Goal: Task Accomplishment & Management: Manage account settings

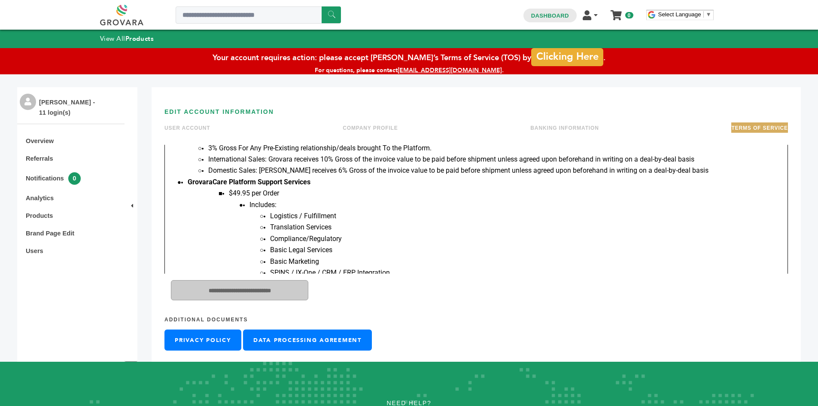
scroll to position [1472, 0]
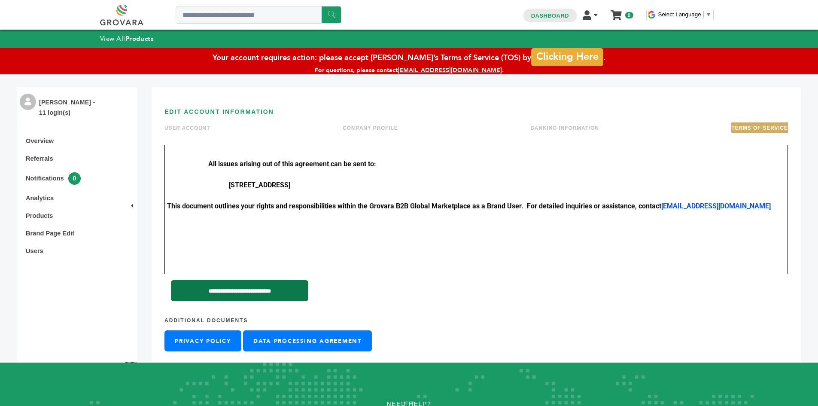
click at [265, 290] on input "**********" at bounding box center [239, 290] width 137 height 21
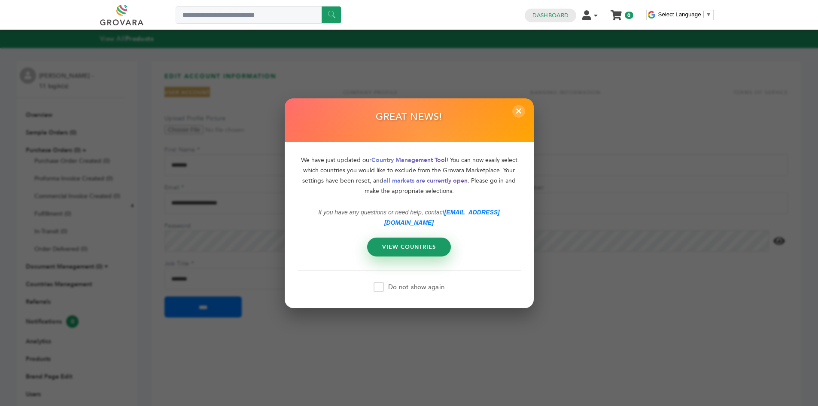
click at [422, 244] on link "VIEW COUNTRIES" at bounding box center [409, 246] width 84 height 19
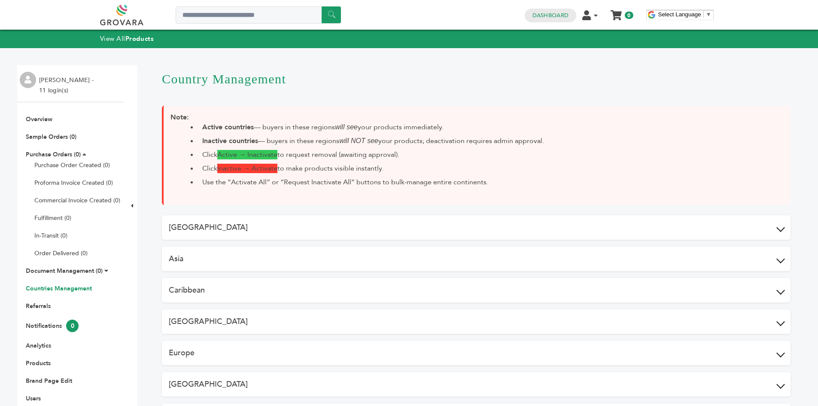
click at [300, 287] on button "Caribbean" at bounding box center [476, 290] width 628 height 24
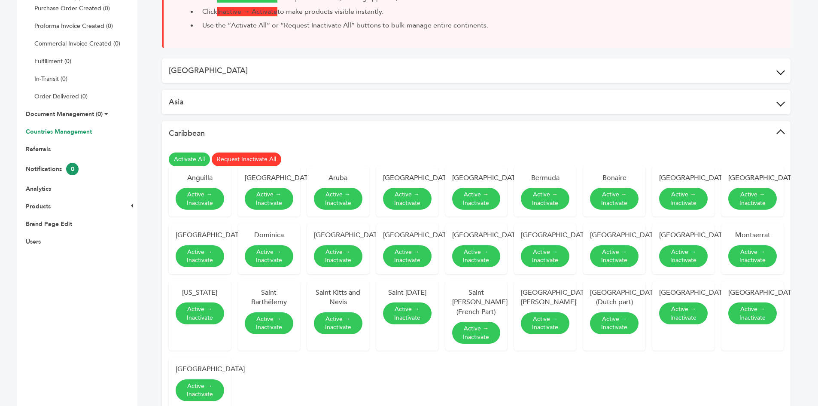
scroll to position [172, 0]
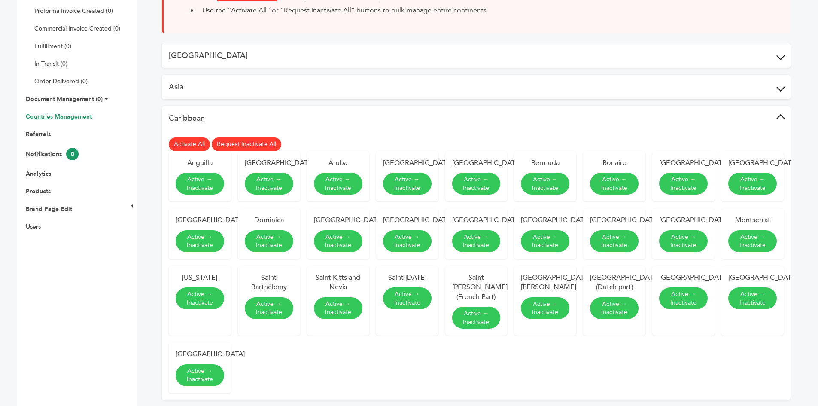
click at [182, 143] on link "Activate All" at bounding box center [189, 144] width 41 height 14
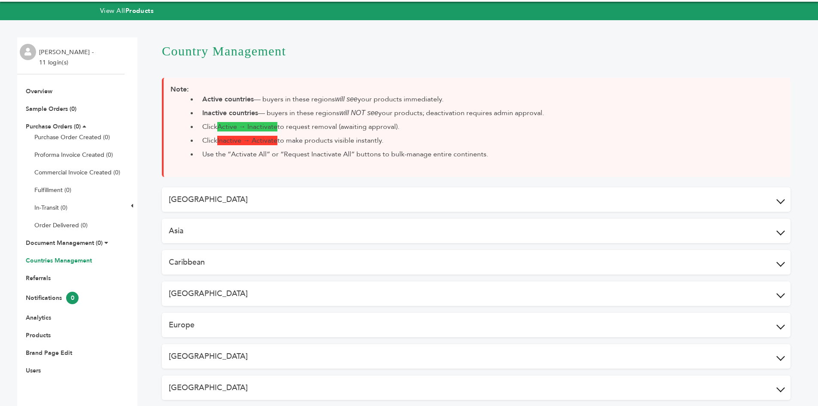
scroll to position [86, 0]
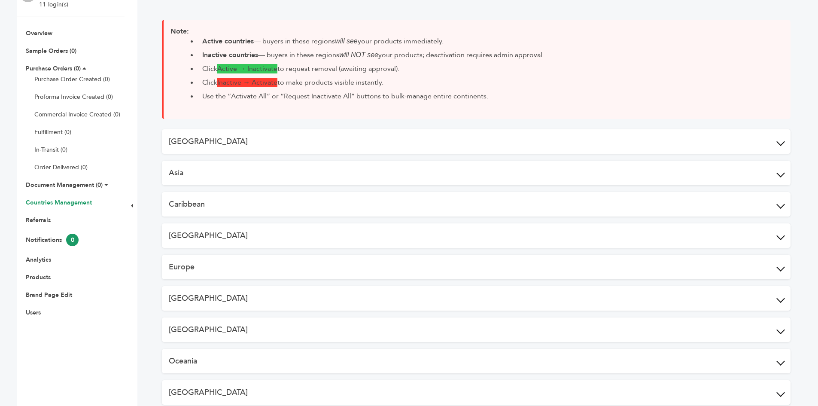
click at [328, 232] on button "[GEOGRAPHIC_DATA]" at bounding box center [476, 235] width 628 height 24
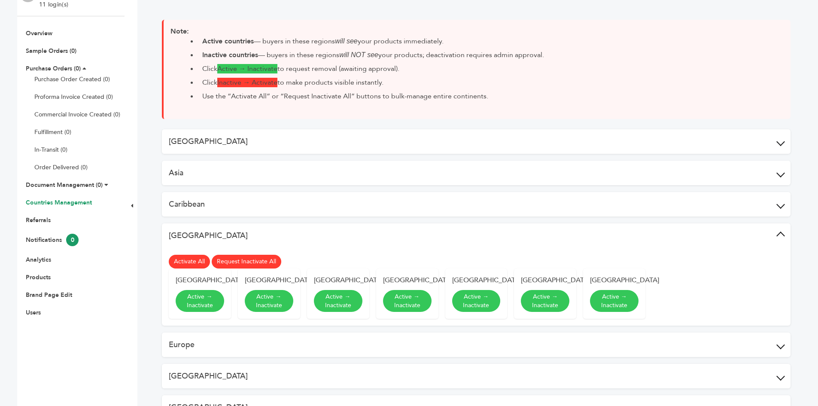
click at [185, 261] on link "Activate All" at bounding box center [189, 262] width 41 height 14
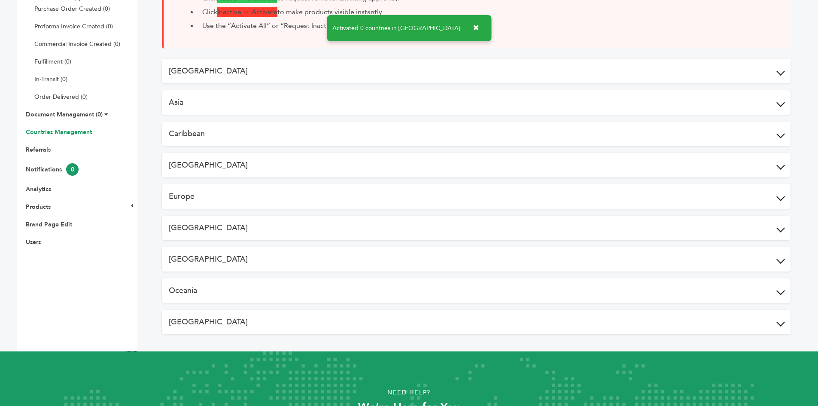
scroll to position [172, 0]
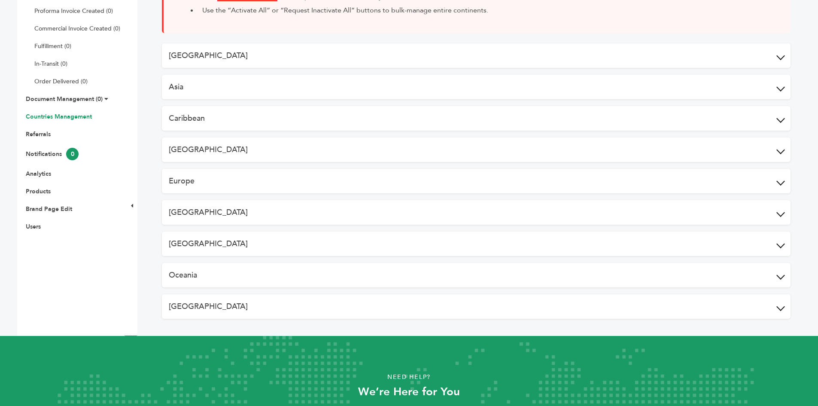
click at [239, 210] on button "[GEOGRAPHIC_DATA]" at bounding box center [476, 212] width 628 height 24
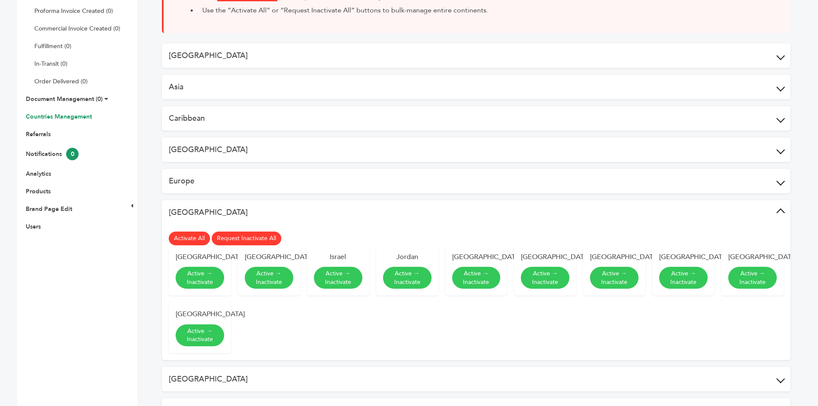
click at [188, 239] on link "Activate All" at bounding box center [189, 238] width 41 height 14
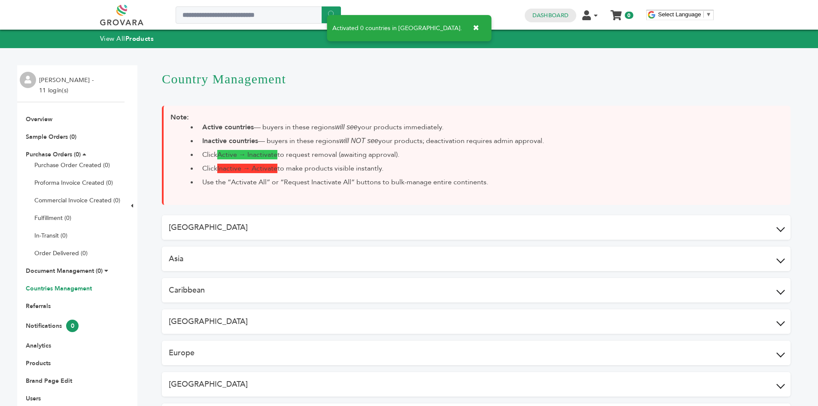
click at [228, 354] on button "Europe" at bounding box center [476, 352] width 628 height 24
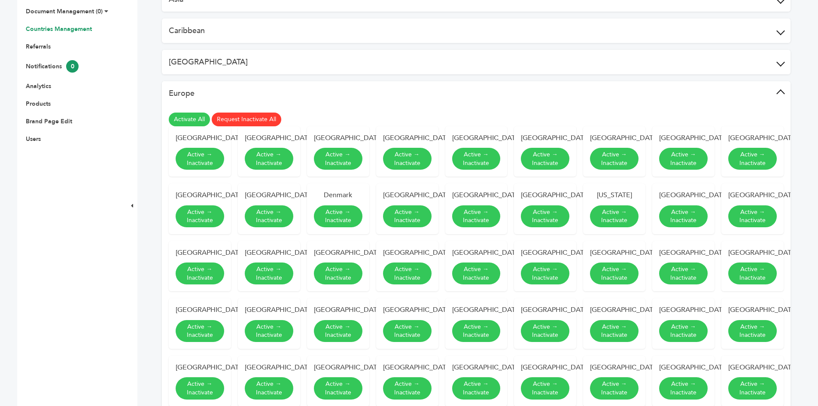
scroll to position [215, 0]
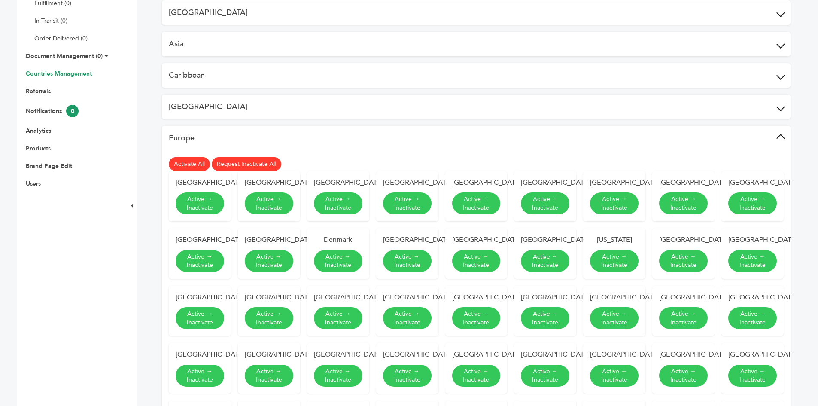
click at [188, 167] on link "Activate All" at bounding box center [189, 164] width 41 height 14
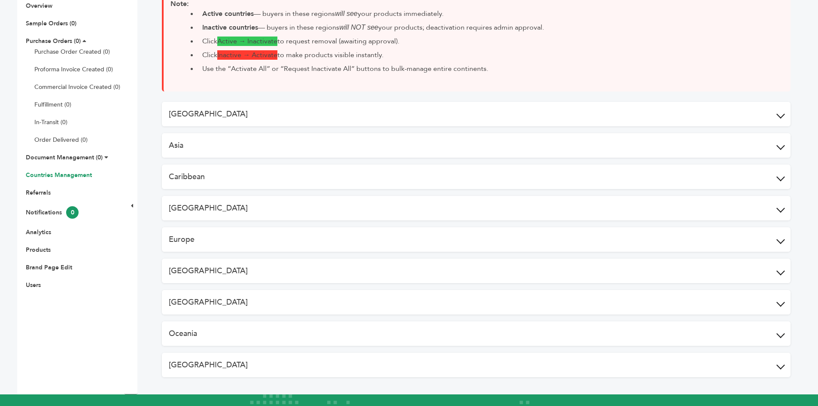
scroll to position [129, 0]
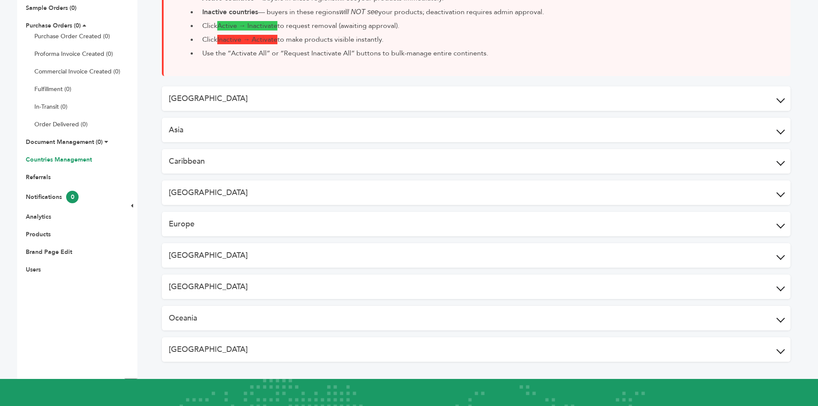
click at [219, 351] on button "[GEOGRAPHIC_DATA]" at bounding box center [476, 349] width 628 height 24
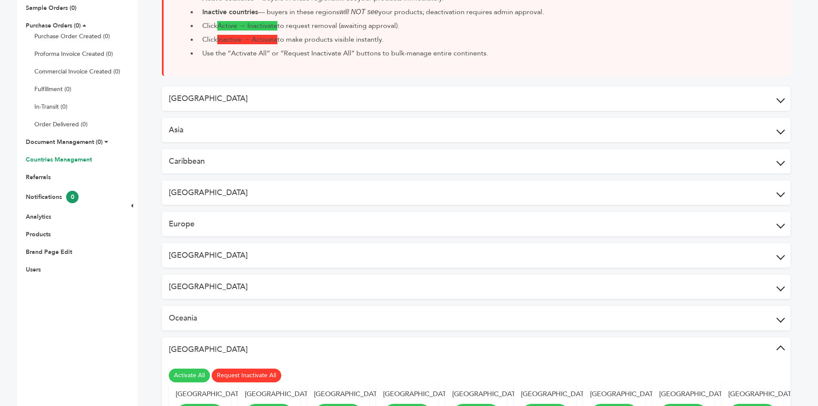
drag, startPoint x: 186, startPoint y: 378, endPoint x: 450, endPoint y: 47, distance: 423.1
click at [186, 378] on link "Activate All" at bounding box center [189, 375] width 41 height 14
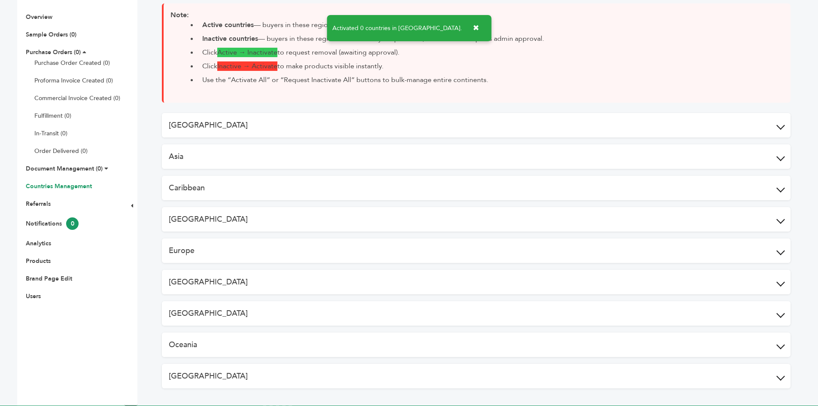
scroll to position [129, 0]
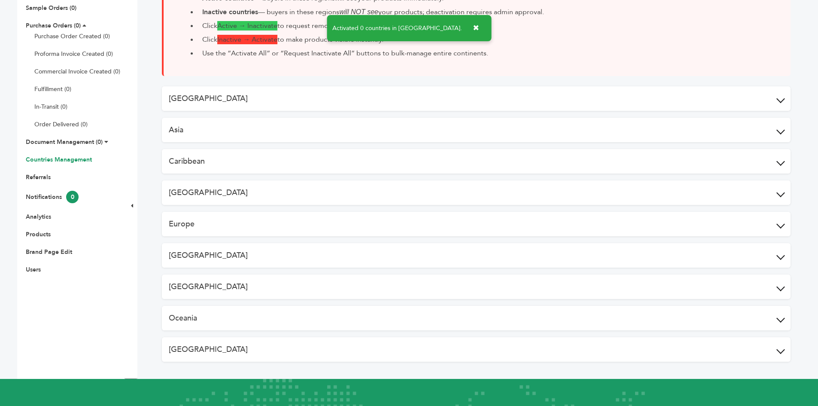
click at [254, 317] on button "Oceania" at bounding box center [476, 318] width 628 height 24
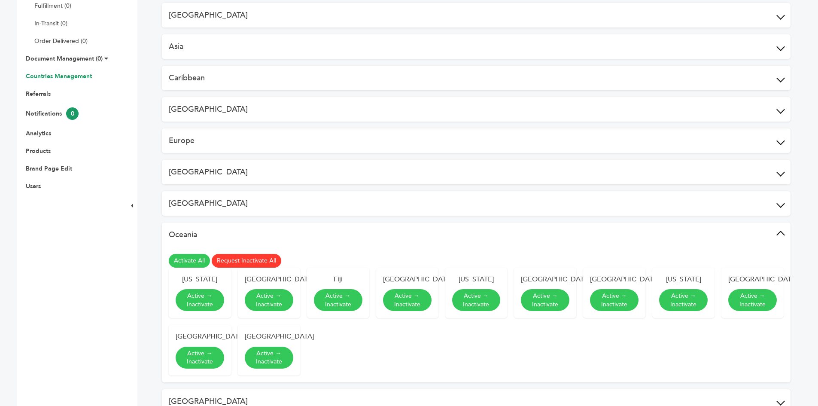
scroll to position [215, 0]
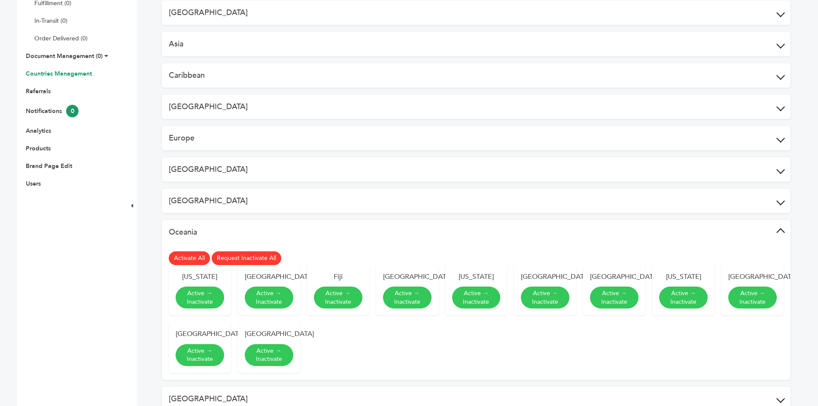
click at [182, 257] on link "Activate All" at bounding box center [189, 258] width 41 height 14
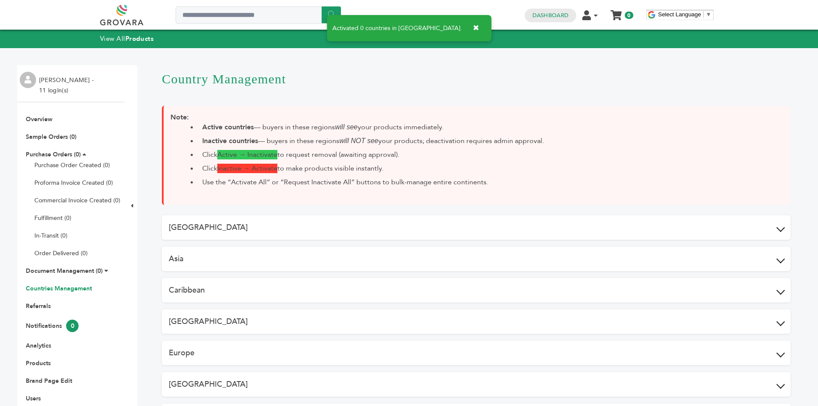
click at [234, 230] on button "[GEOGRAPHIC_DATA]" at bounding box center [476, 227] width 628 height 24
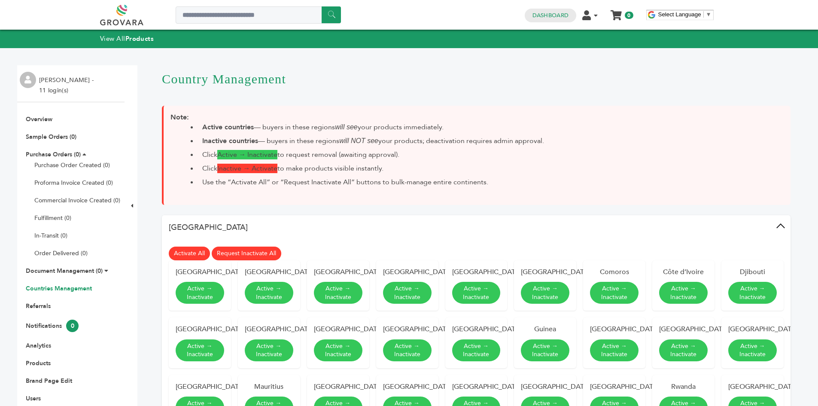
click at [188, 252] on link "Activate All" at bounding box center [189, 253] width 41 height 14
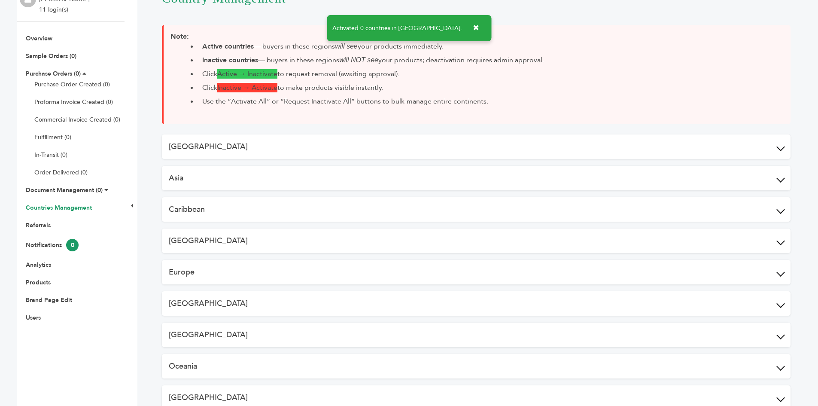
scroll to position [86, 0]
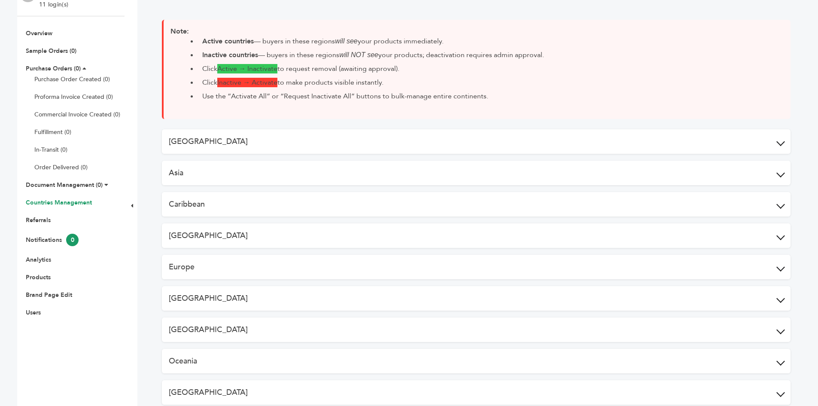
click at [343, 170] on button "Asia" at bounding box center [476, 173] width 628 height 24
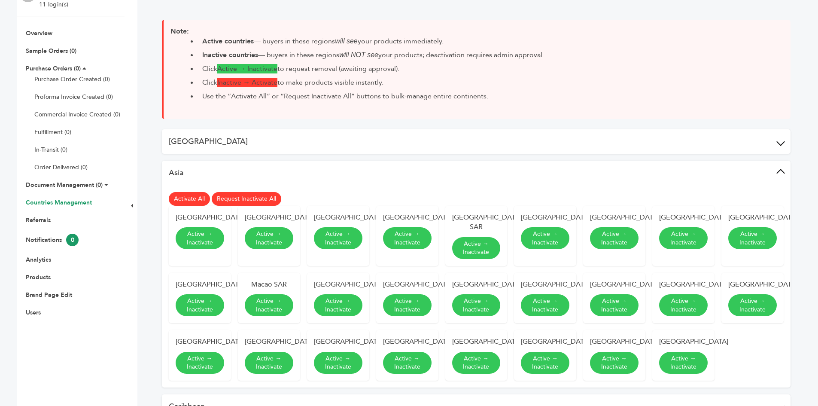
click at [186, 201] on link "Activate All" at bounding box center [189, 199] width 41 height 14
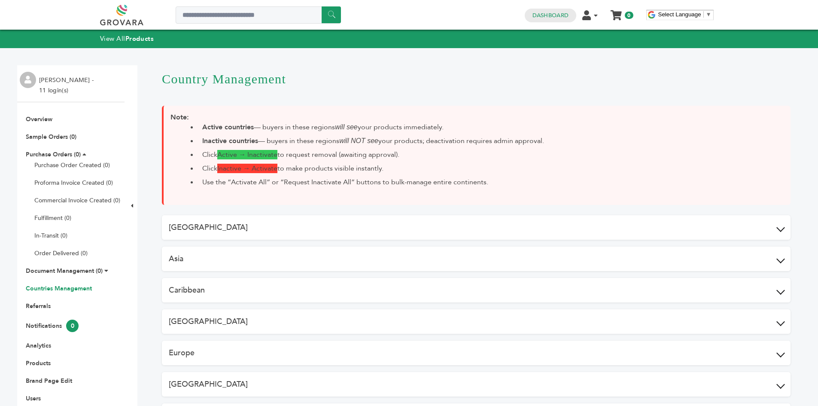
click at [324, 226] on button "[GEOGRAPHIC_DATA]" at bounding box center [476, 227] width 628 height 24
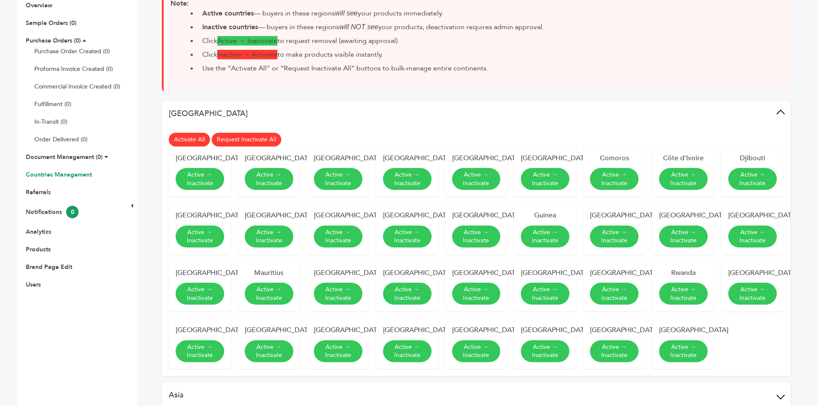
scroll to position [129, 0]
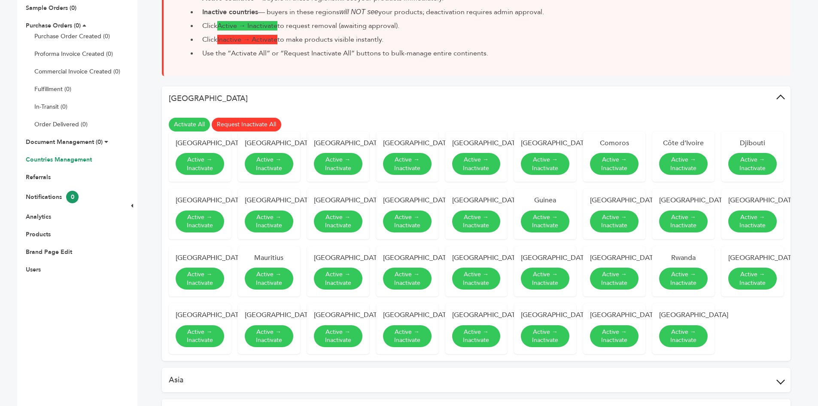
drag, startPoint x: 185, startPoint y: 122, endPoint x: 449, endPoint y: 42, distance: 275.5
click at [185, 122] on link "Activate All" at bounding box center [189, 125] width 41 height 14
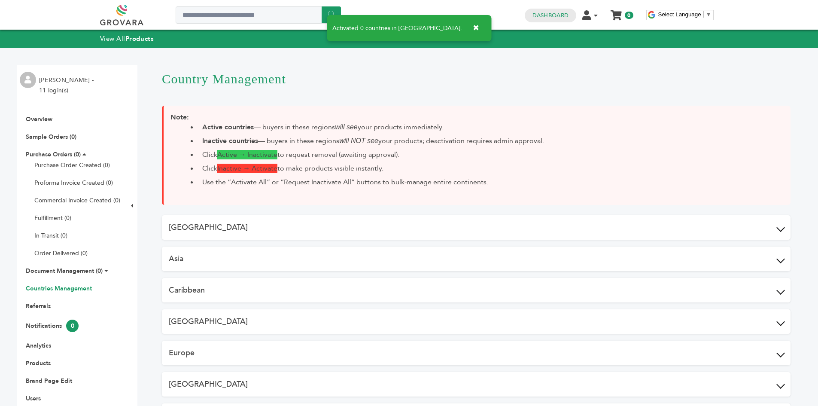
click at [264, 225] on button "[GEOGRAPHIC_DATA]" at bounding box center [476, 227] width 628 height 24
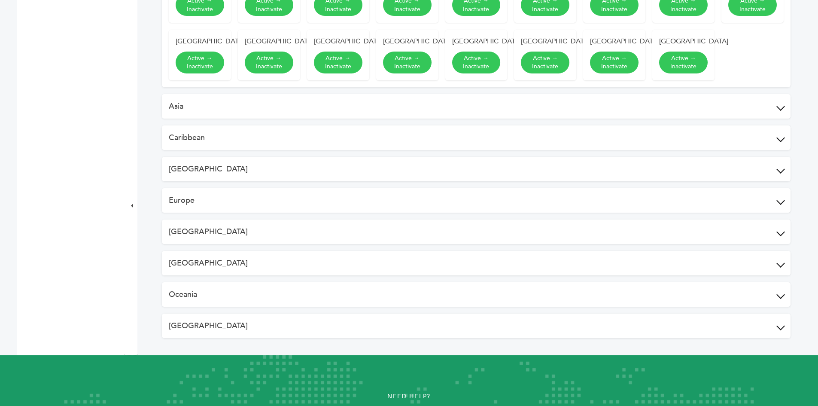
scroll to position [429, 0]
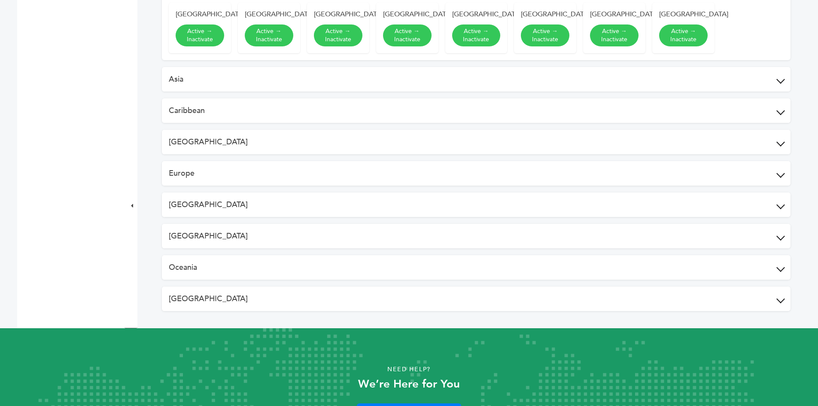
click at [250, 248] on button "[GEOGRAPHIC_DATA]" at bounding box center [476, 236] width 628 height 24
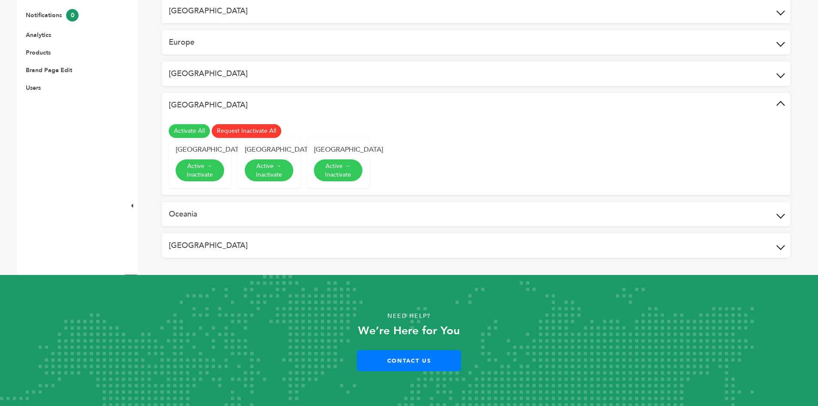
scroll to position [320, 0]
click at [191, 124] on link "Activate All" at bounding box center [189, 131] width 41 height 14
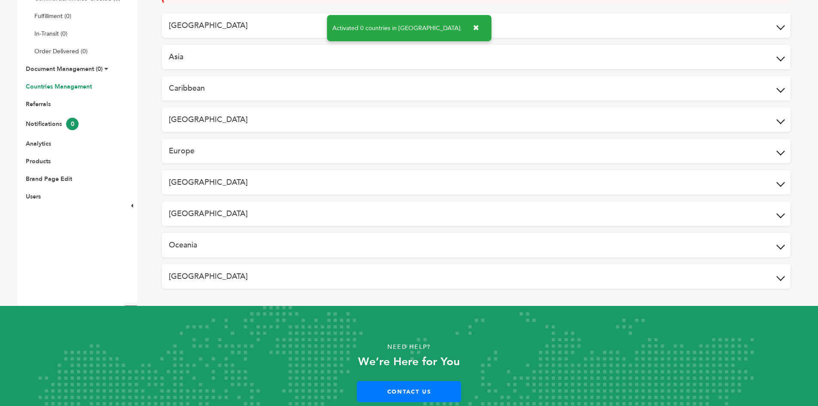
scroll to position [233, 0]
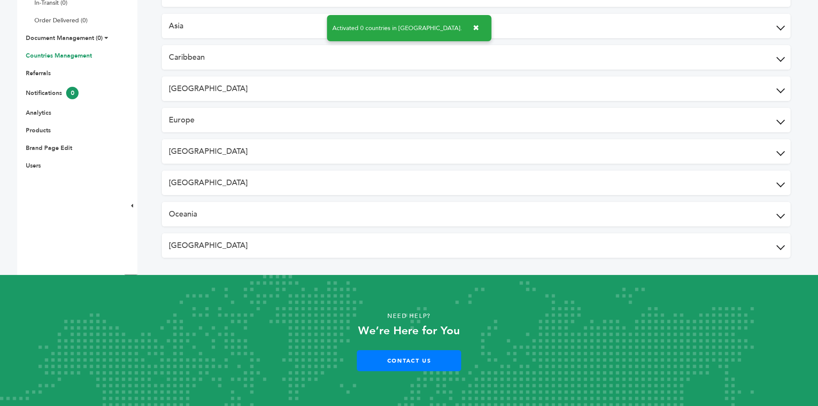
click at [235, 247] on button "South America" at bounding box center [476, 245] width 628 height 24
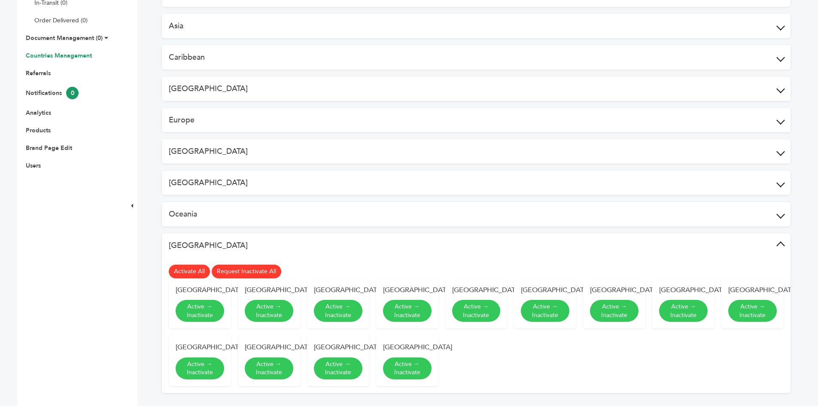
click at [183, 273] on link "Activate All" at bounding box center [189, 271] width 41 height 14
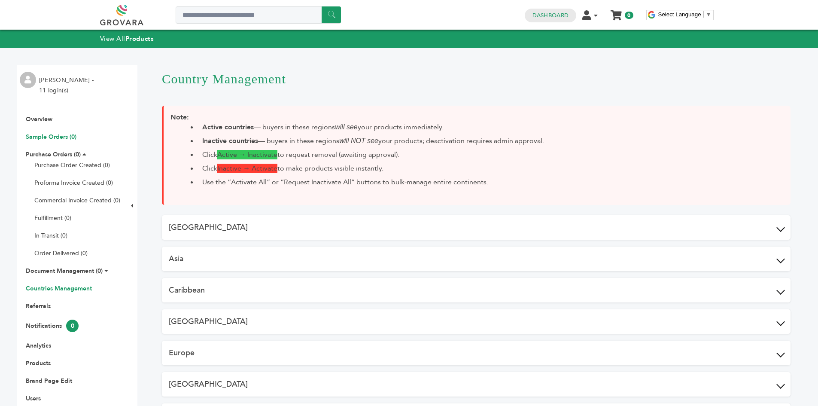
click at [49, 137] on link "Sample Orders (0)" at bounding box center [51, 137] width 51 height 8
